Goal: Find specific page/section: Find specific page/section

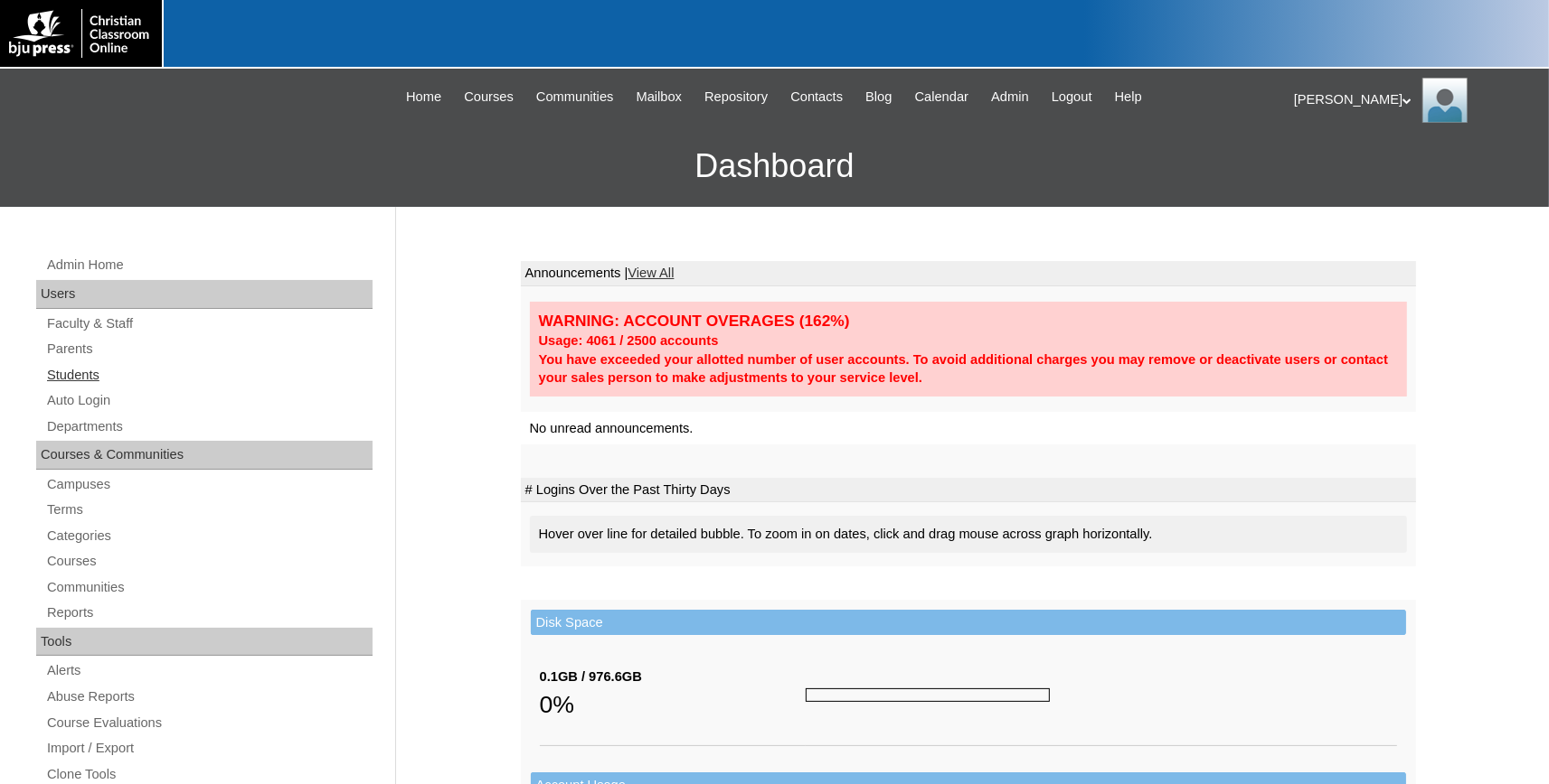
click at [80, 372] on link "Students" at bounding box center [208, 376] width 327 height 22
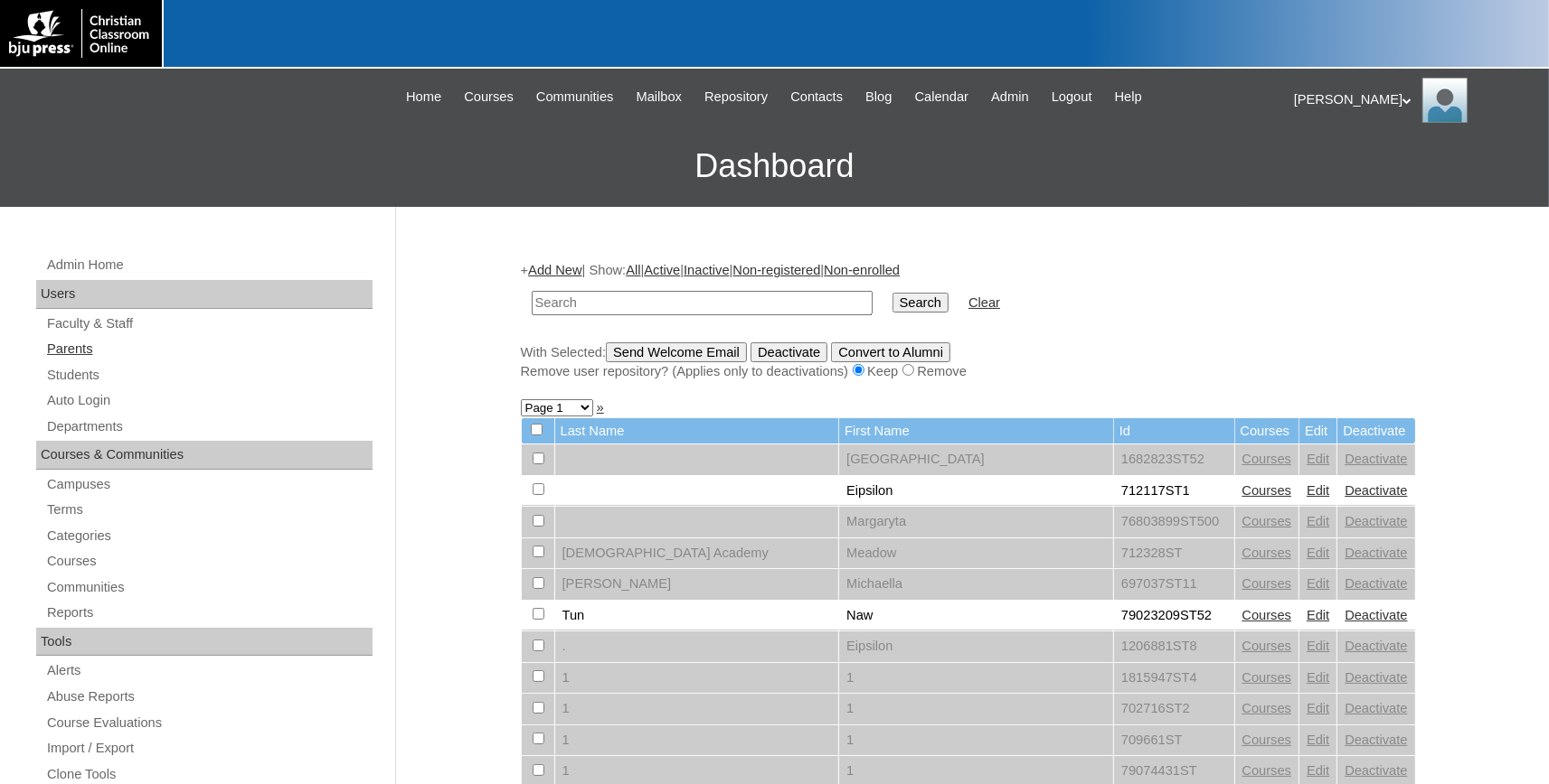
click at [86, 348] on link "Parents" at bounding box center [208, 349] width 327 height 22
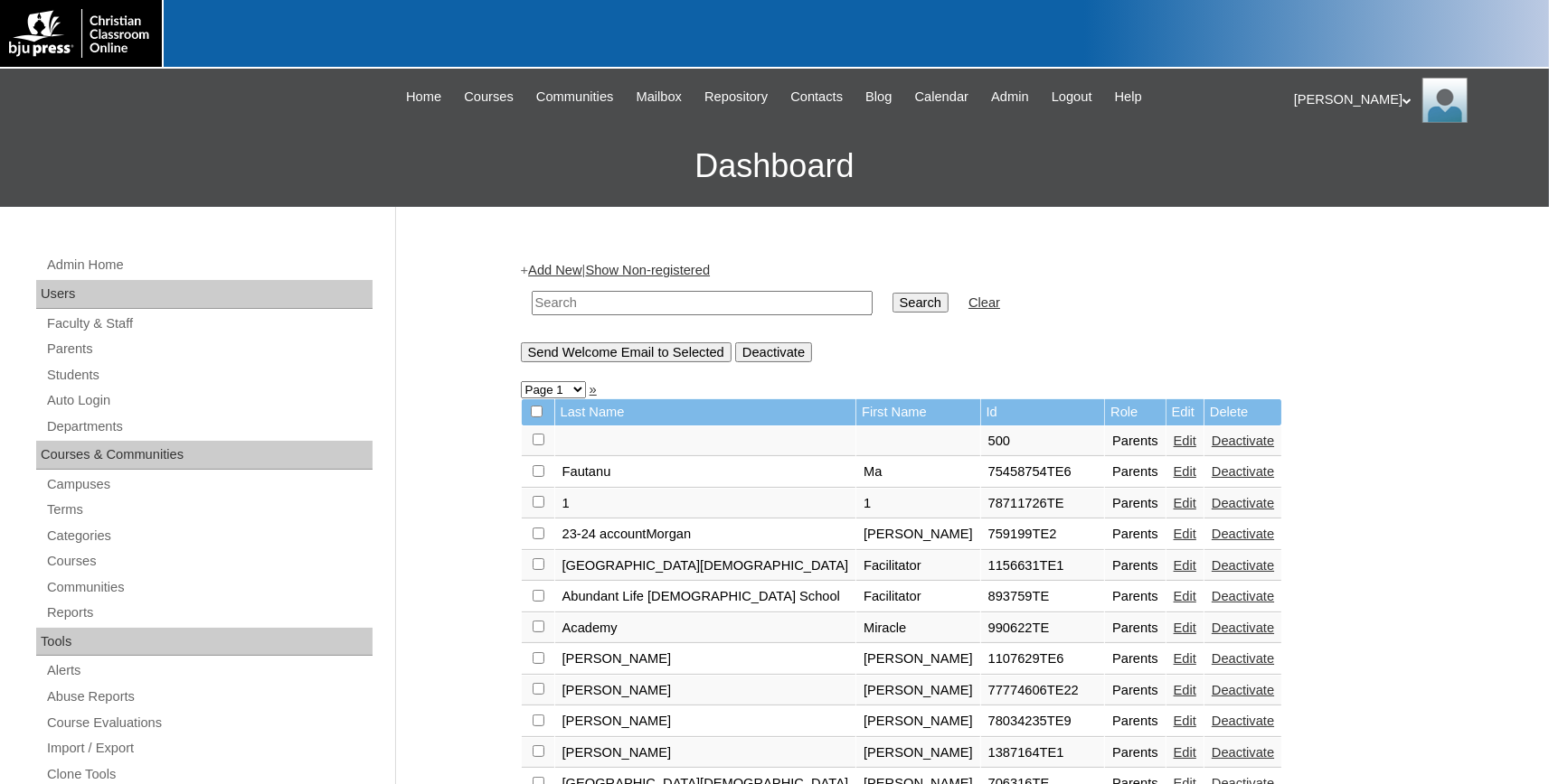
paste input "[EMAIL_ADDRESS][DOMAIN_NAME]"
type input "[EMAIL_ADDRESS][DOMAIN_NAME]"
click at [892, 295] on input "Search" at bounding box center [920, 303] width 56 height 20
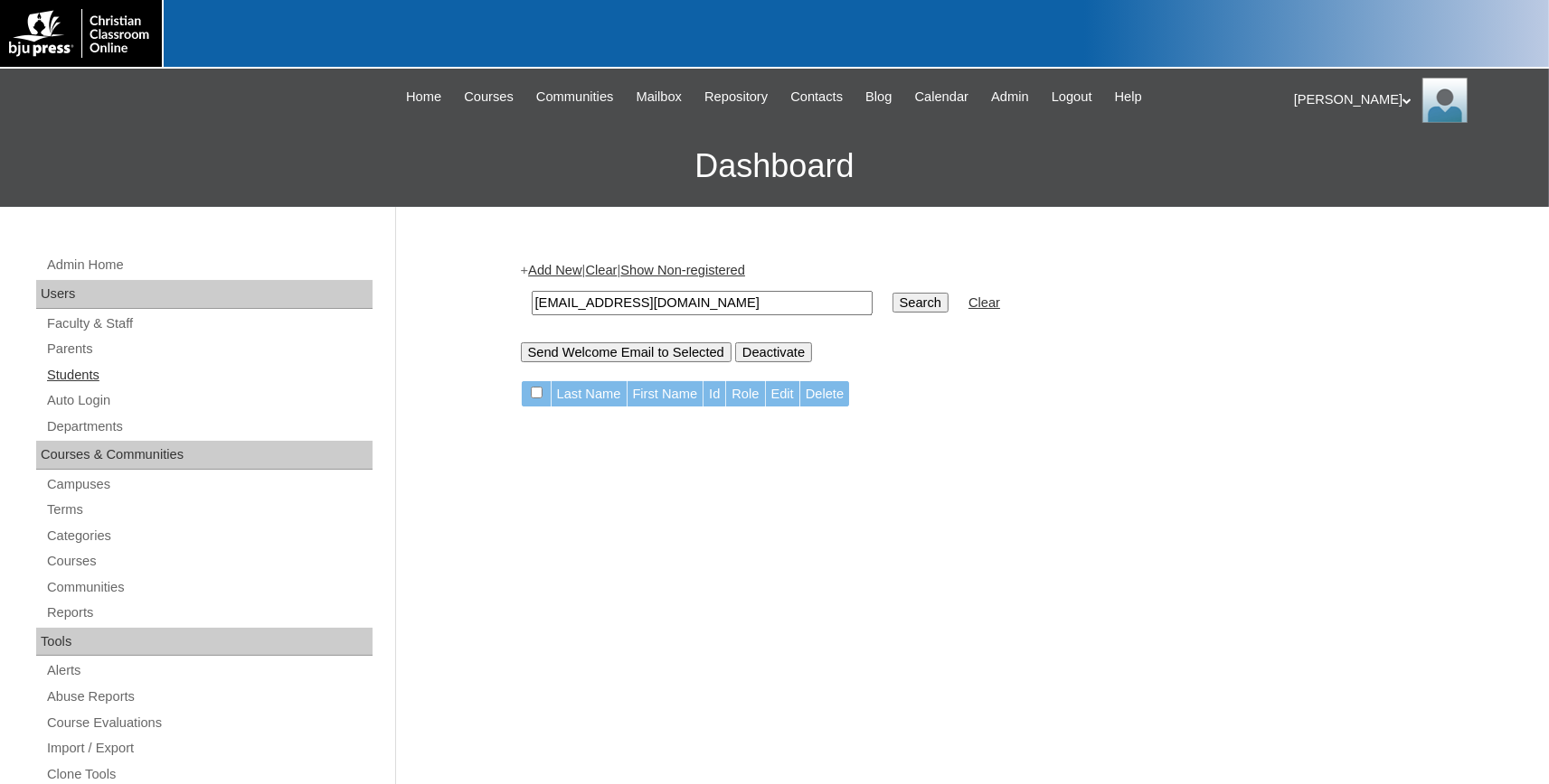
click at [90, 372] on link "Students" at bounding box center [208, 376] width 327 height 22
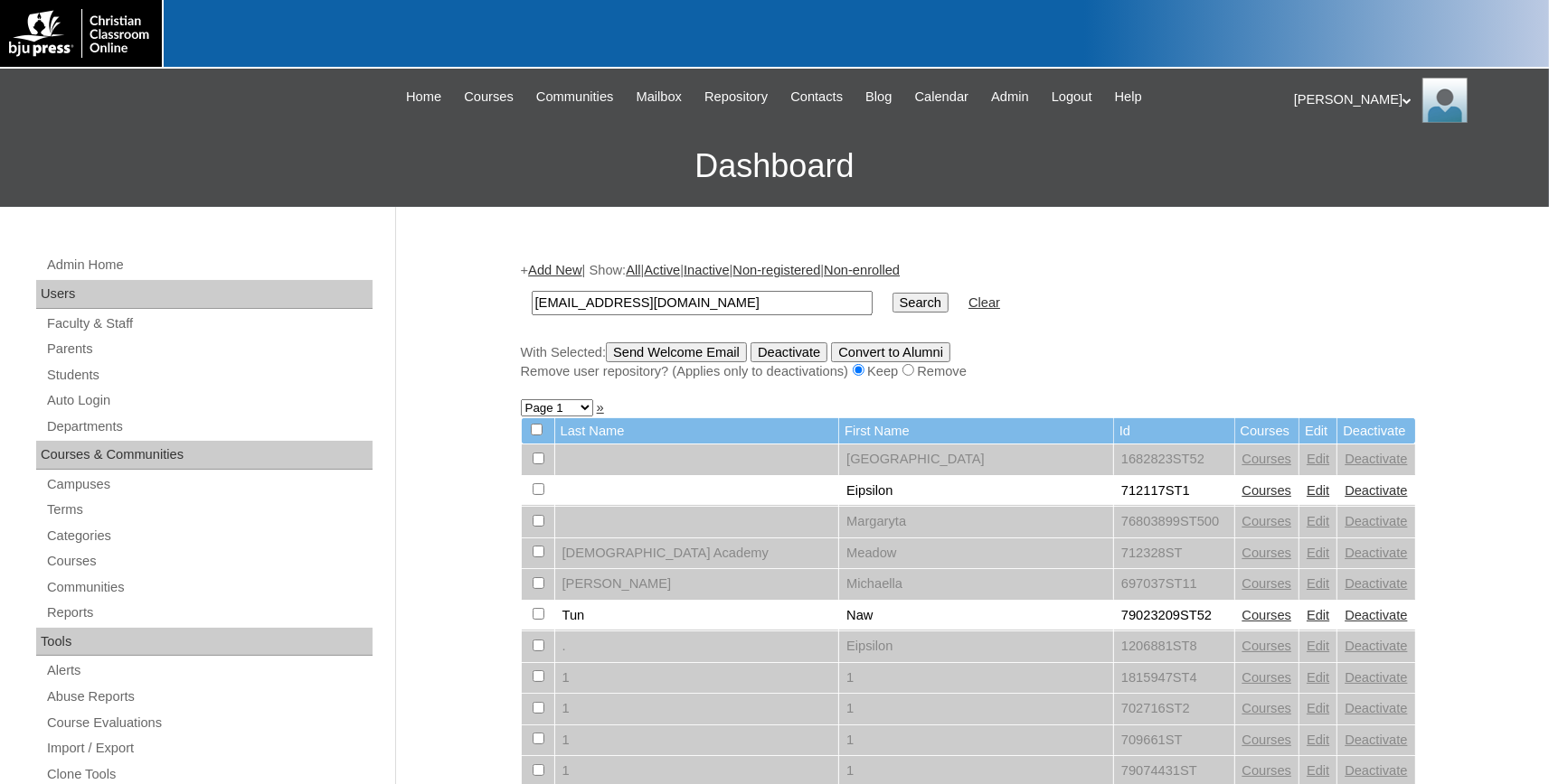
type input "[EMAIL_ADDRESS][DOMAIN_NAME]"
click at [892, 301] on input "Search" at bounding box center [920, 303] width 56 height 20
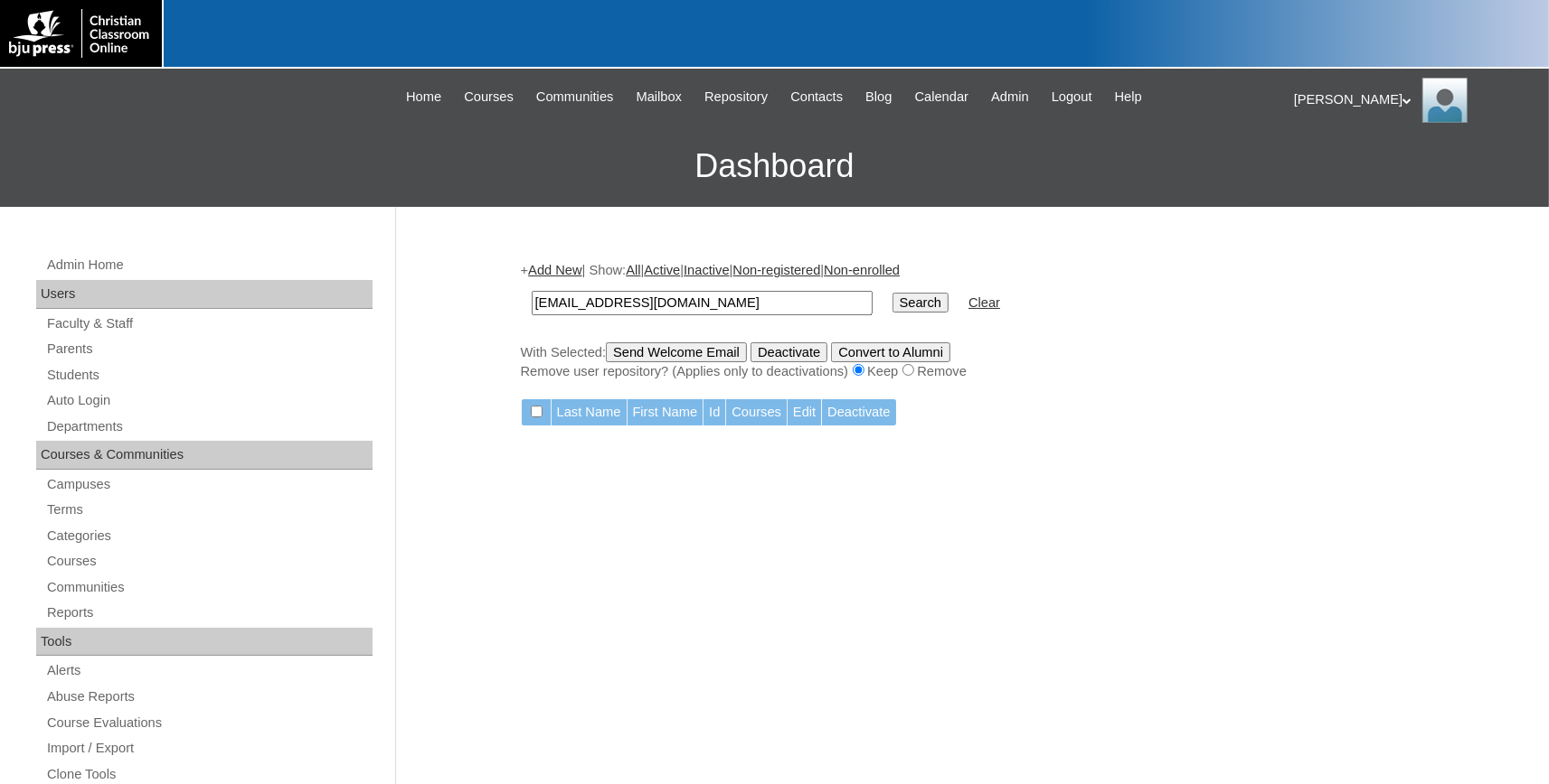
drag, startPoint x: 737, startPoint y: 303, endPoint x: 332, endPoint y: 284, distance: 405.4
click at [531, 291] on input "[EMAIL_ADDRESS][DOMAIN_NAME]" at bounding box center [702, 303] width 341 height 24
type input "696936"
click at [892, 293] on input "Search" at bounding box center [920, 303] width 56 height 20
